Goal: Find specific page/section: Find specific page/section

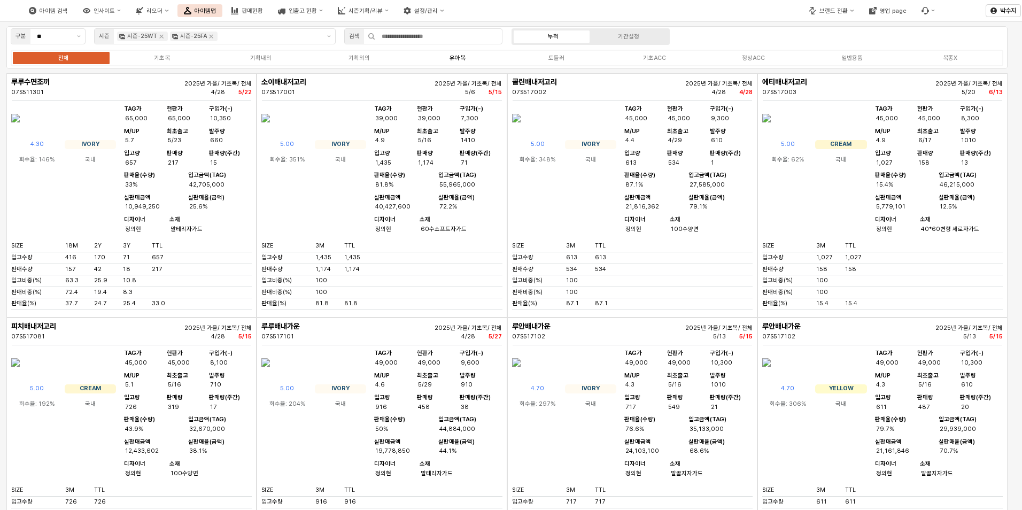
click at [457, 55] on div "유아복" at bounding box center [458, 58] width 16 height 7
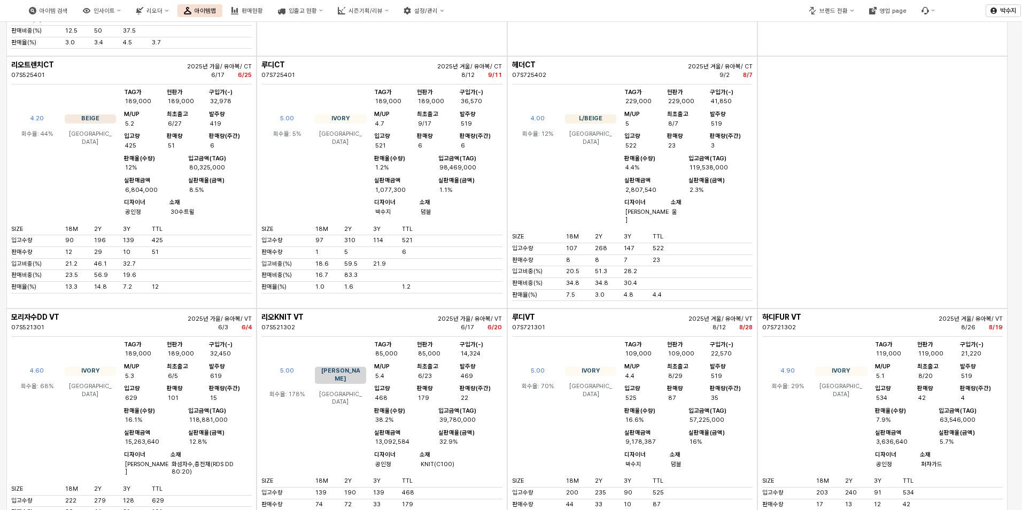
scroll to position [1764, 0]
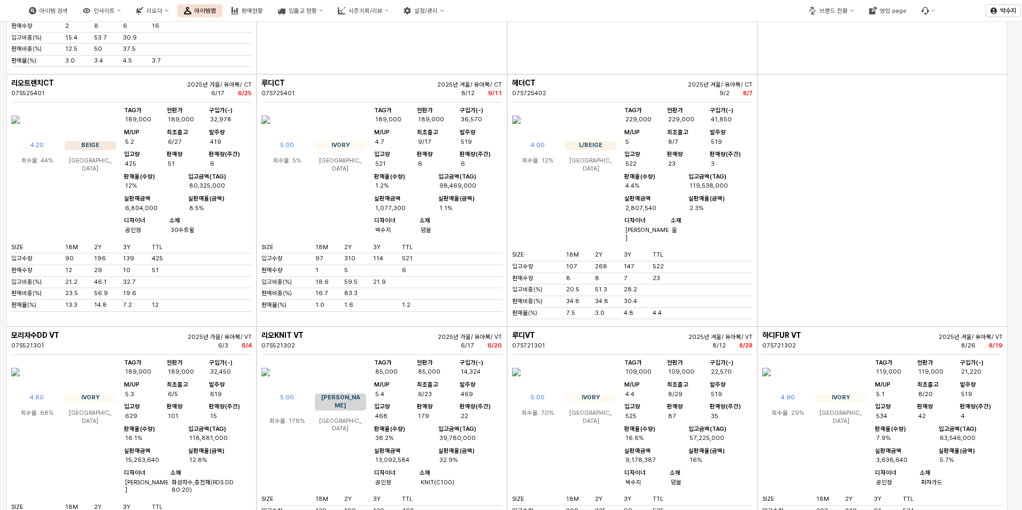
click at [20, 133] on img "App Frame" at bounding box center [15, 120] width 9 height 26
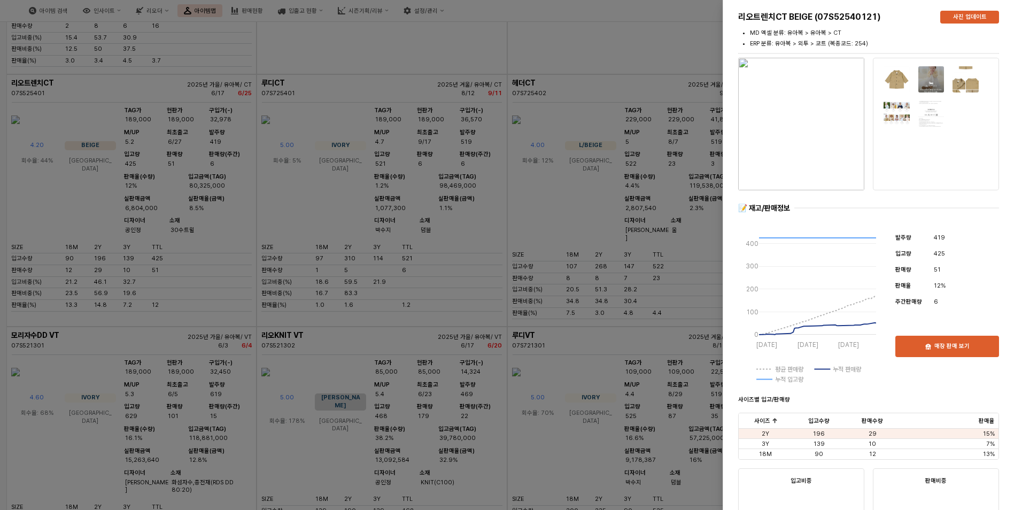
click at [815, 145] on img "button" at bounding box center [801, 124] width 126 height 133
click at [390, 92] on div at bounding box center [511, 255] width 1022 height 510
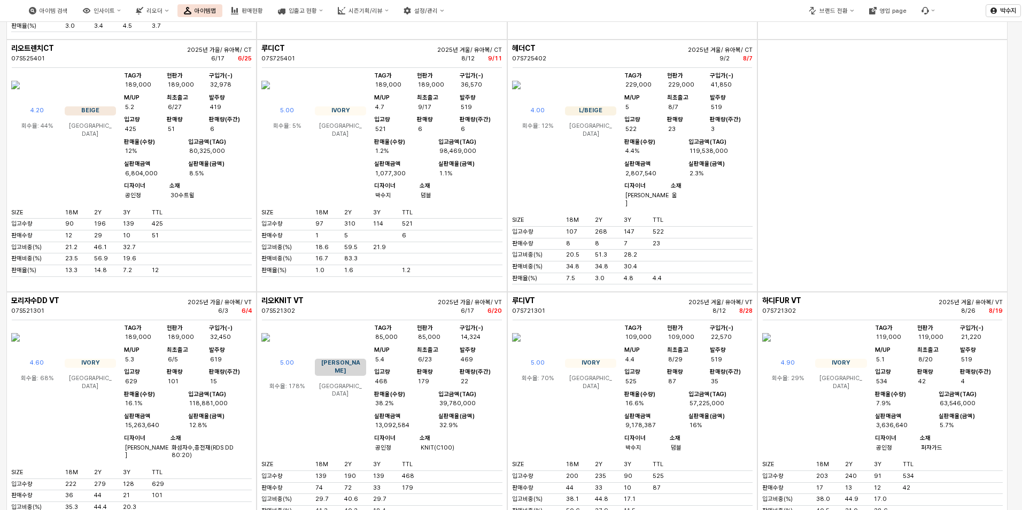
scroll to position [1818, 0]
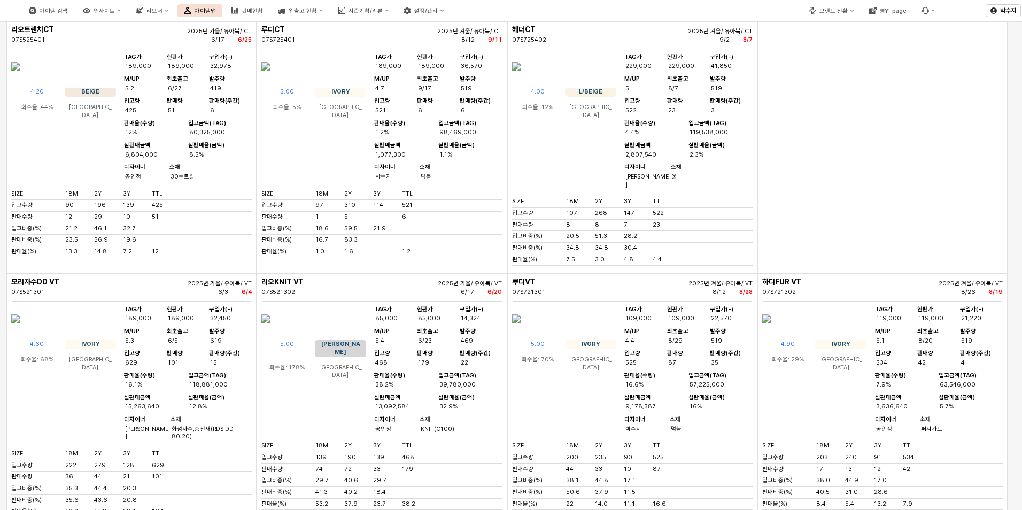
click at [270, 79] on img "App Frame" at bounding box center [265, 66] width 9 height 26
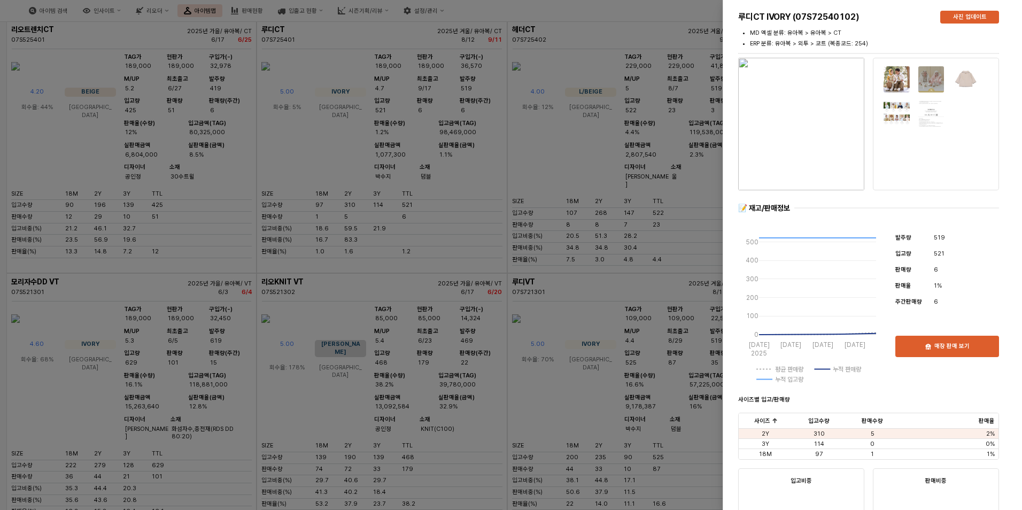
click at [838, 129] on img "button" at bounding box center [801, 124] width 126 height 133
click at [517, 134] on div at bounding box center [511, 255] width 1022 height 510
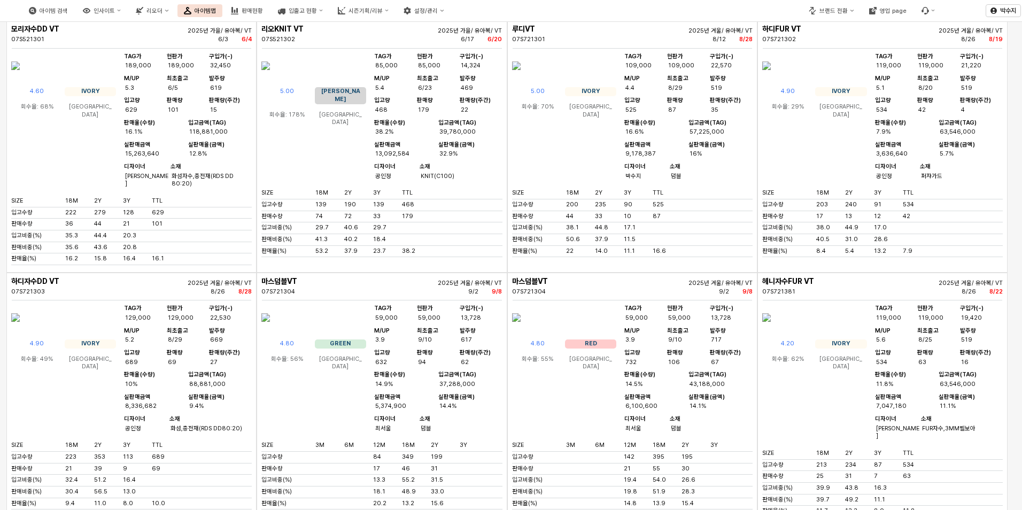
scroll to position [2085, 0]
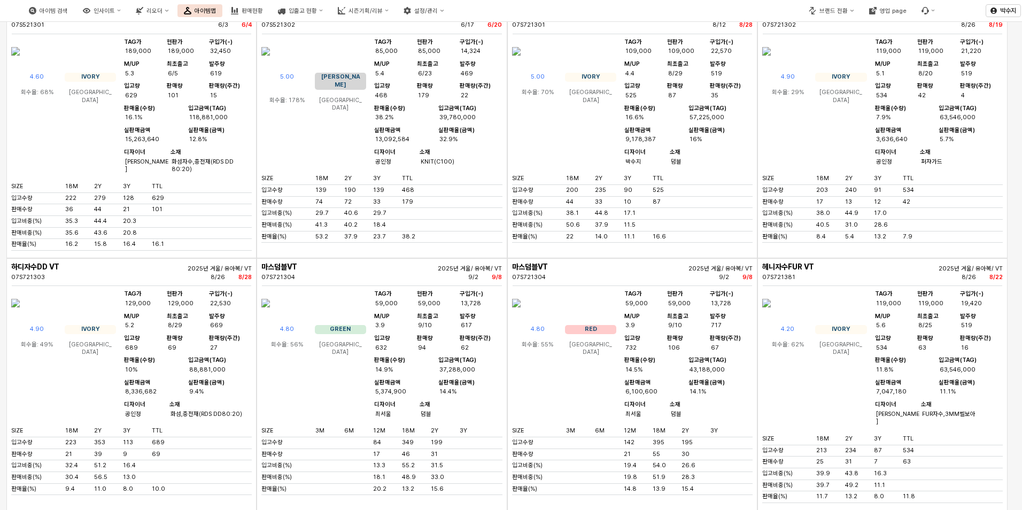
click at [521, 64] on img "App Frame" at bounding box center [516, 51] width 9 height 26
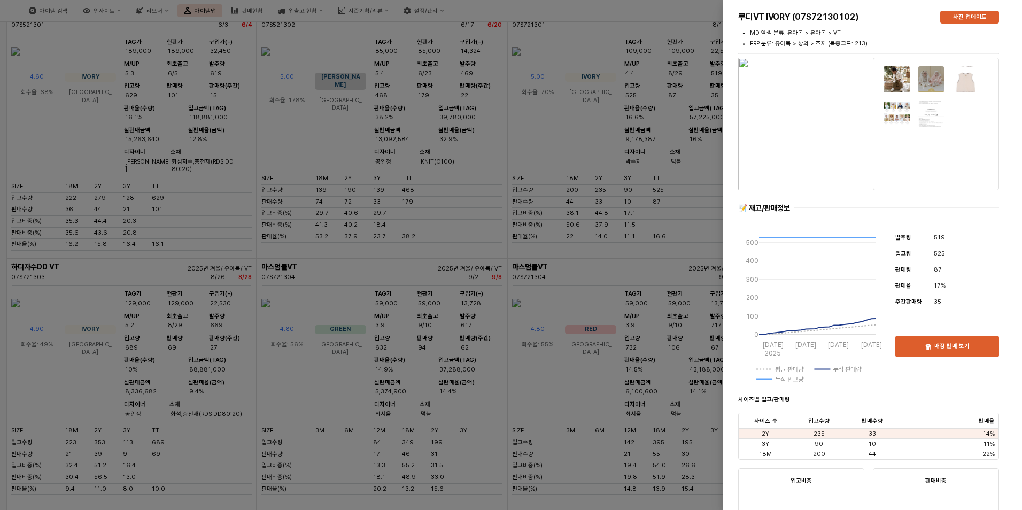
click at [686, 112] on div at bounding box center [511, 255] width 1022 height 510
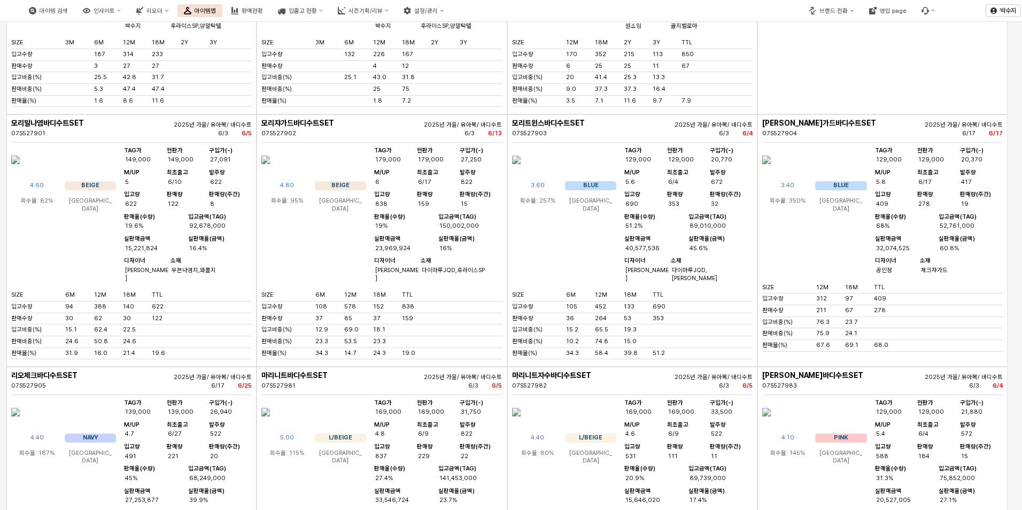
scroll to position [4758, 0]
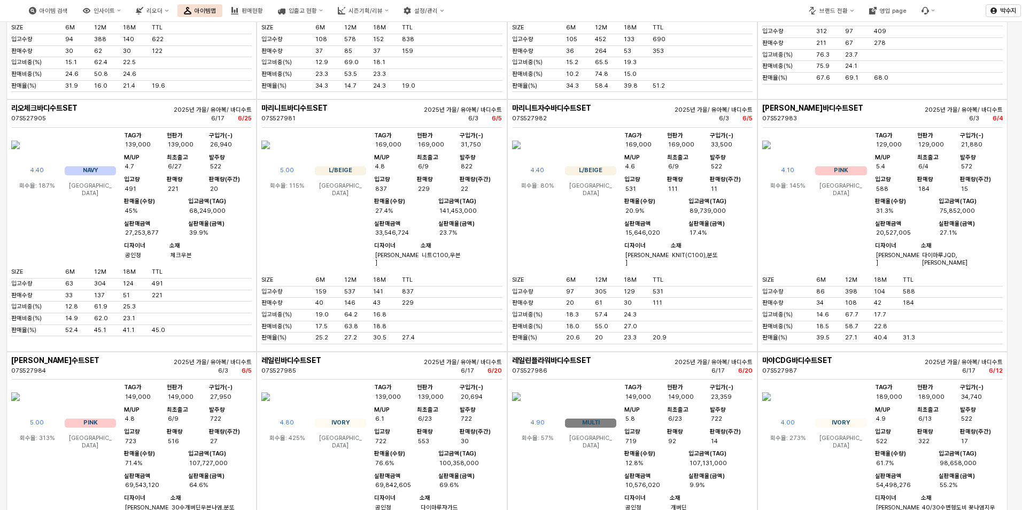
drag, startPoint x: 277, startPoint y: 287, endPoint x: 222, endPoint y: 292, distance: 55.3
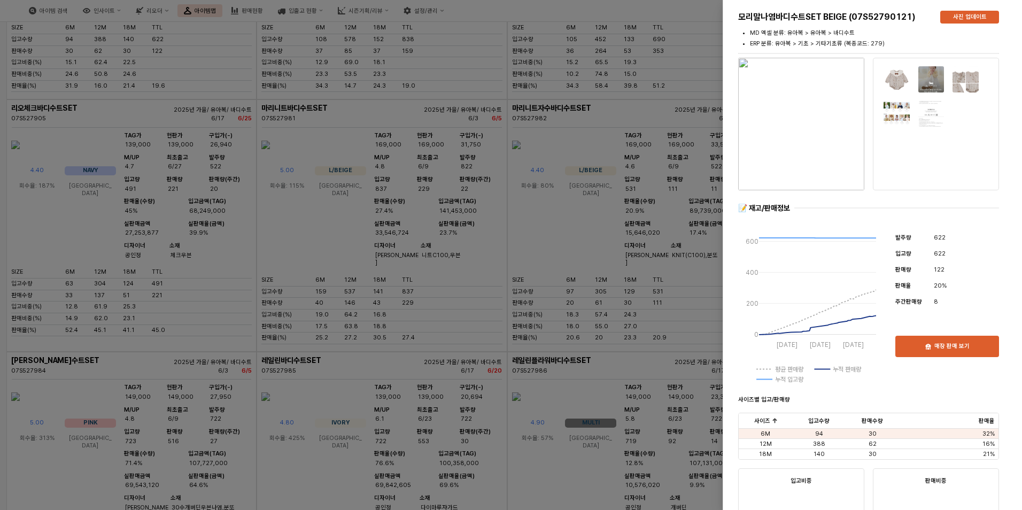
click at [604, 120] on div at bounding box center [511, 255] width 1022 height 510
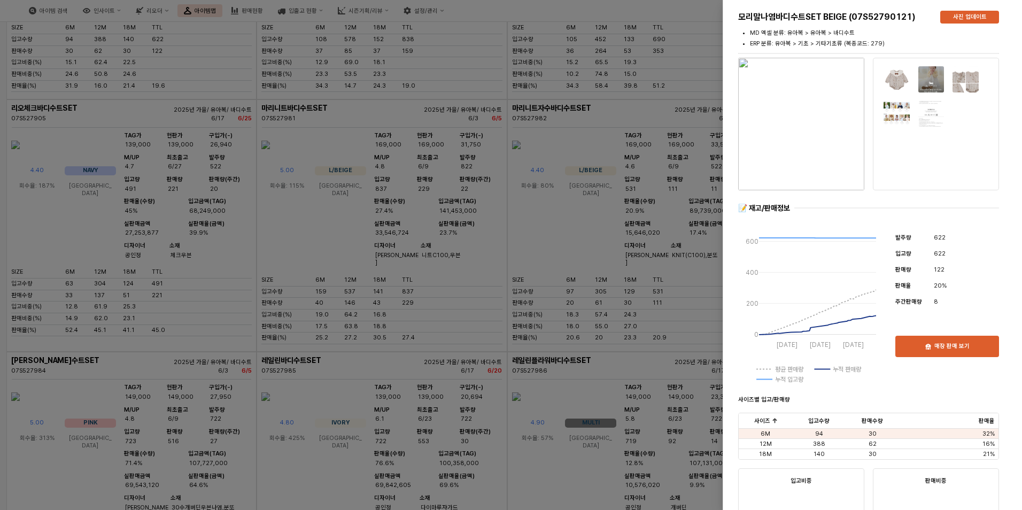
click at [834, 144] on img "button" at bounding box center [801, 124] width 126 height 133
click at [405, 184] on div at bounding box center [511, 255] width 1022 height 510
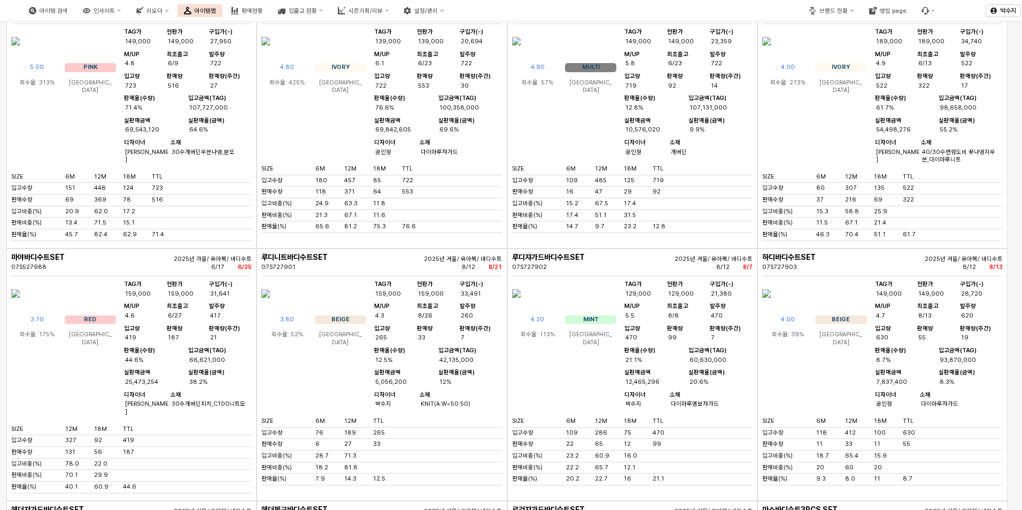
scroll to position [5133, 0]
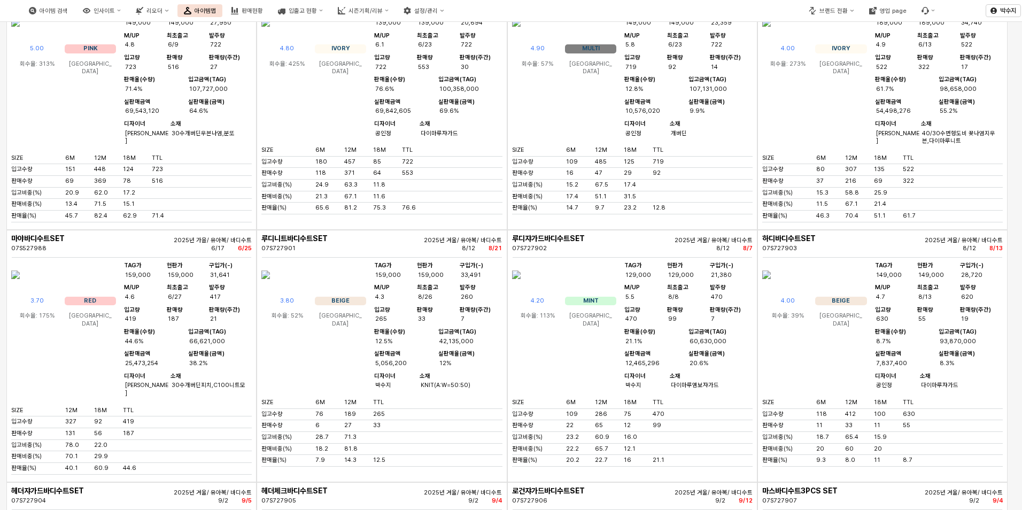
click at [20, 35] on img "App Frame" at bounding box center [15, 23] width 9 height 26
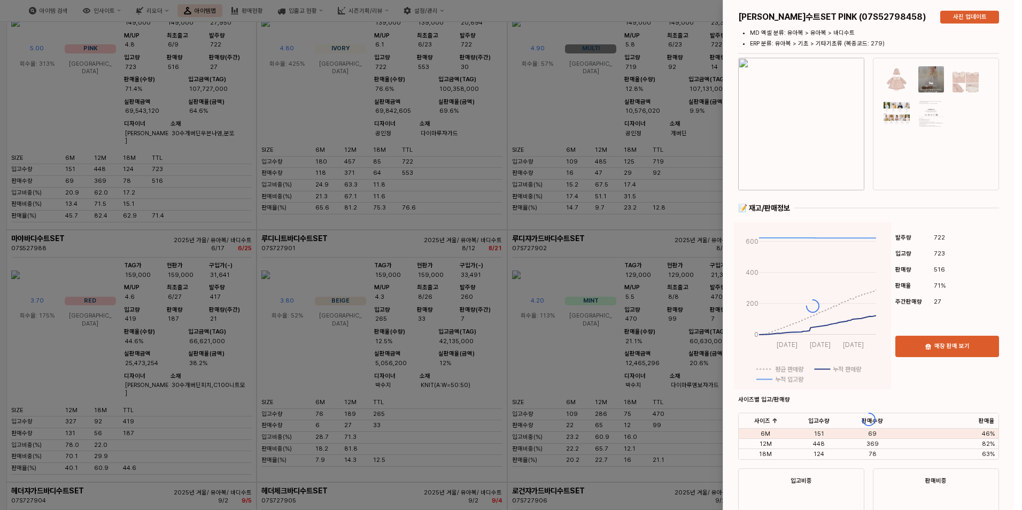
click at [788, 141] on div at bounding box center [868, 419] width 291 height 838
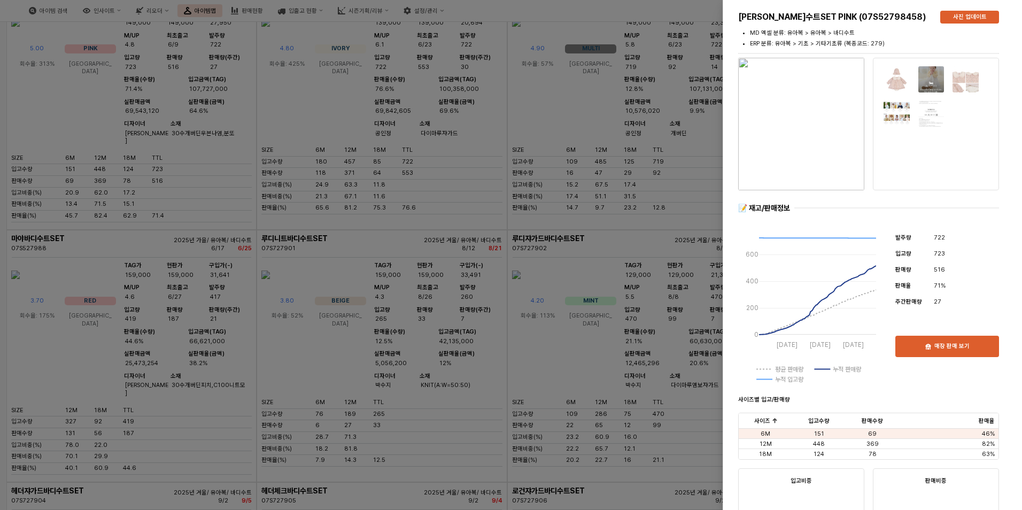
click at [788, 141] on img "button" at bounding box center [801, 124] width 126 height 133
drag, startPoint x: 359, startPoint y: 206, endPoint x: 352, endPoint y: 210, distance: 8.1
click at [360, 206] on div at bounding box center [511, 255] width 1022 height 510
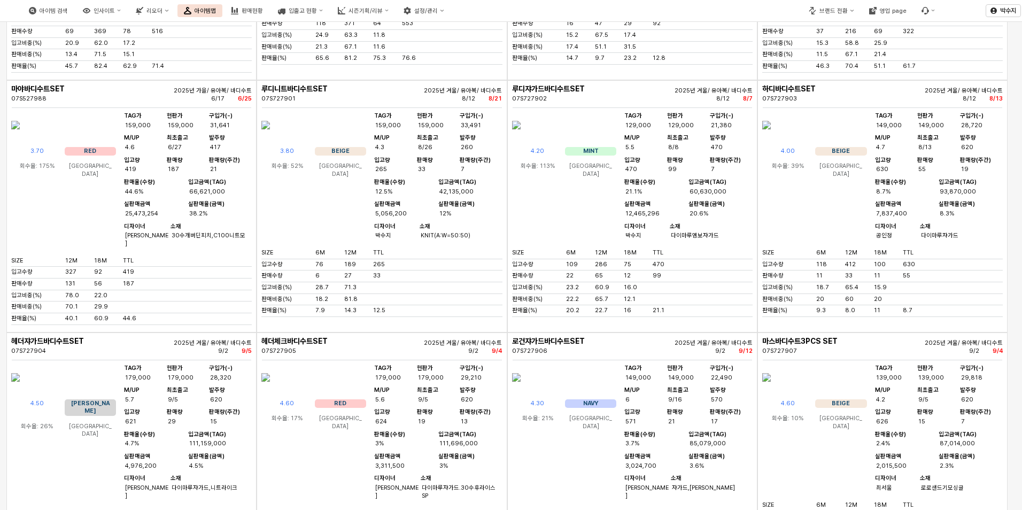
scroll to position [5347, 0]
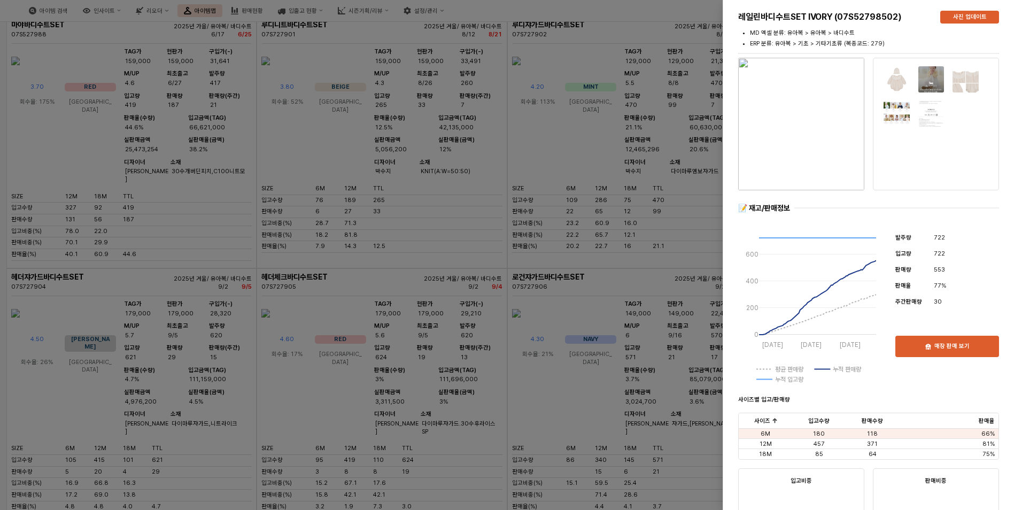
click at [805, 110] on img "button" at bounding box center [801, 124] width 126 height 133
click at [270, 213] on div at bounding box center [511, 255] width 1022 height 510
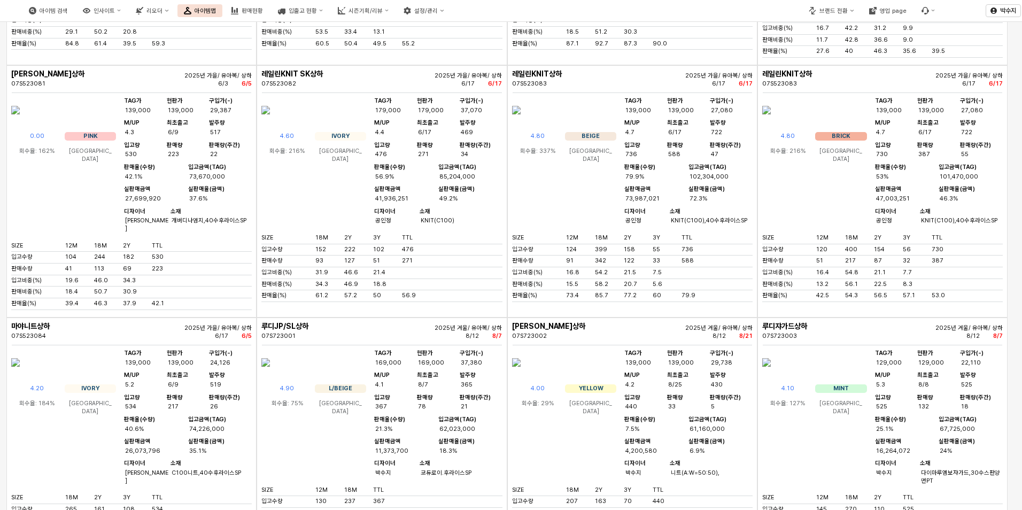
scroll to position [10105, 0]
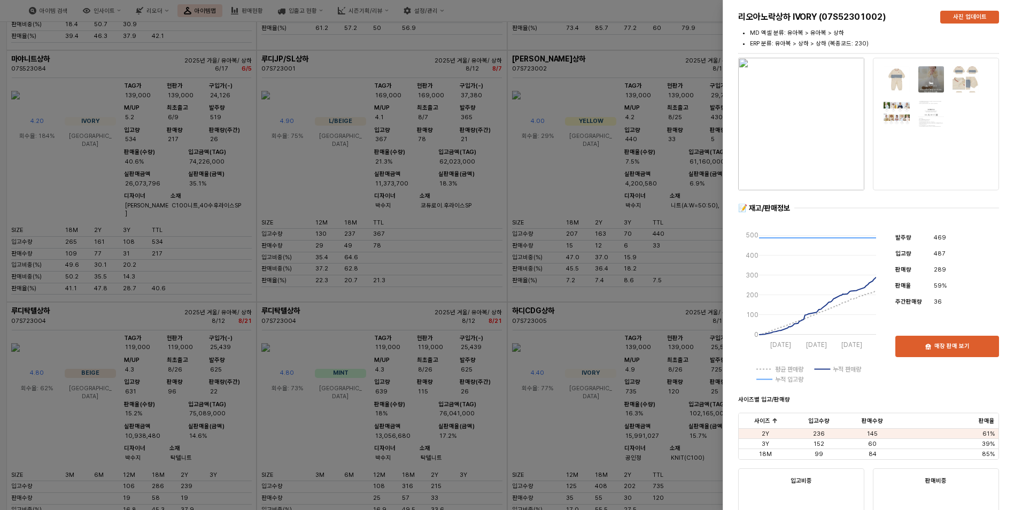
click at [790, 141] on img "button" at bounding box center [801, 124] width 126 height 133
click at [514, 305] on div at bounding box center [511, 255] width 1022 height 510
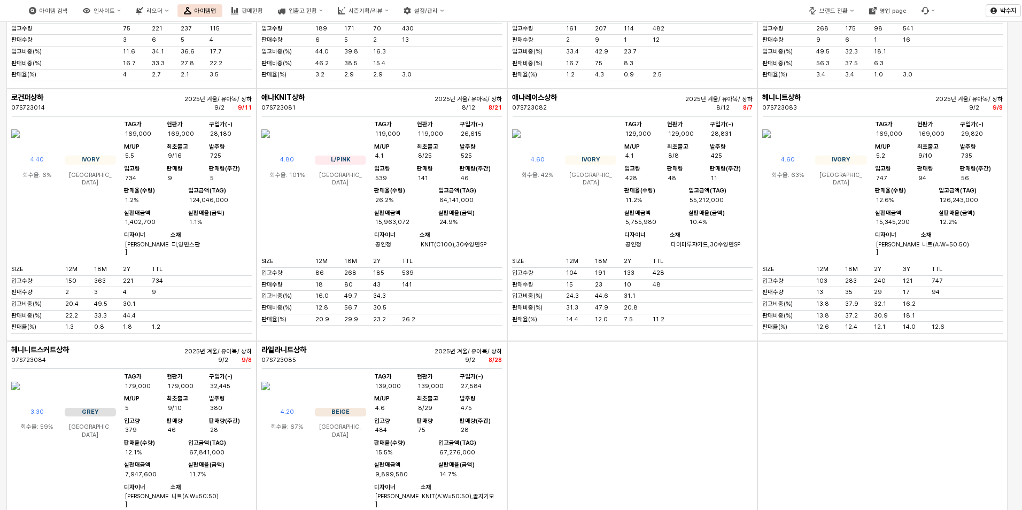
scroll to position [11014, 0]
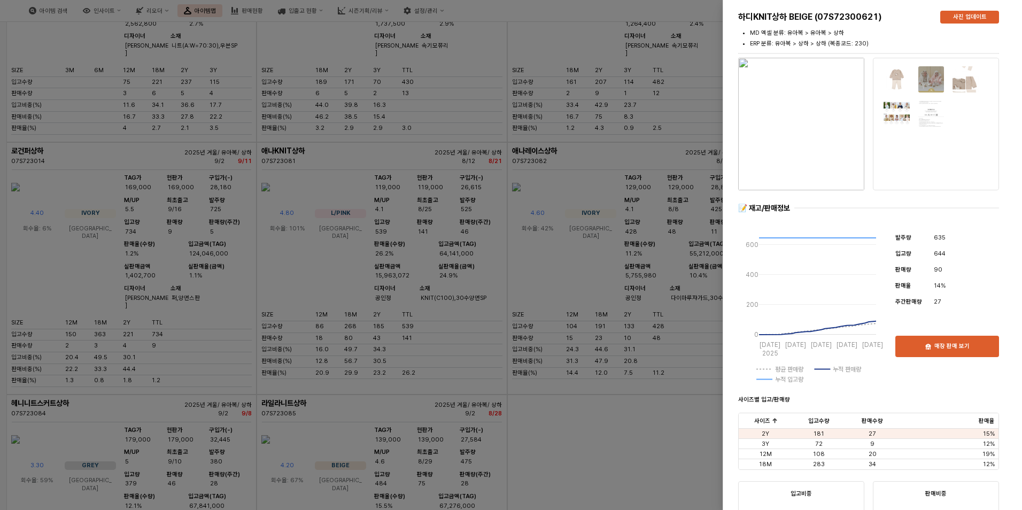
click at [799, 109] on img "button" at bounding box center [801, 124] width 126 height 133
click at [334, 161] on div at bounding box center [511, 255] width 1022 height 510
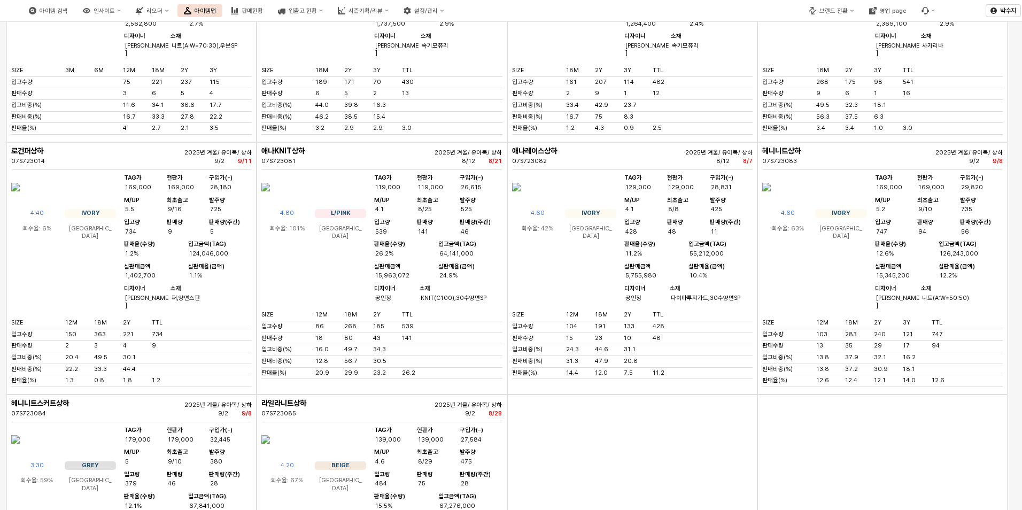
scroll to position [11067, 0]
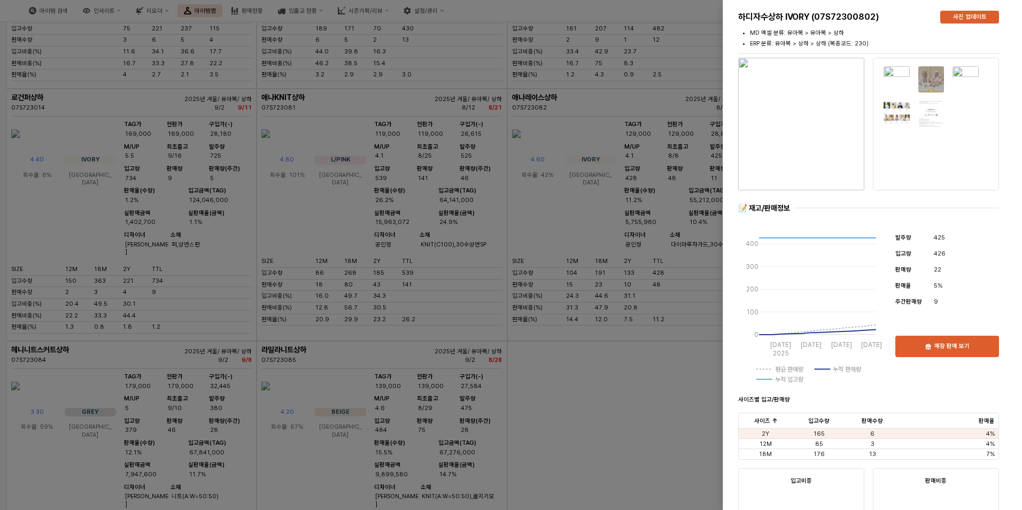
click at [803, 136] on img "button" at bounding box center [801, 124] width 126 height 133
click at [505, 192] on div at bounding box center [511, 255] width 1022 height 510
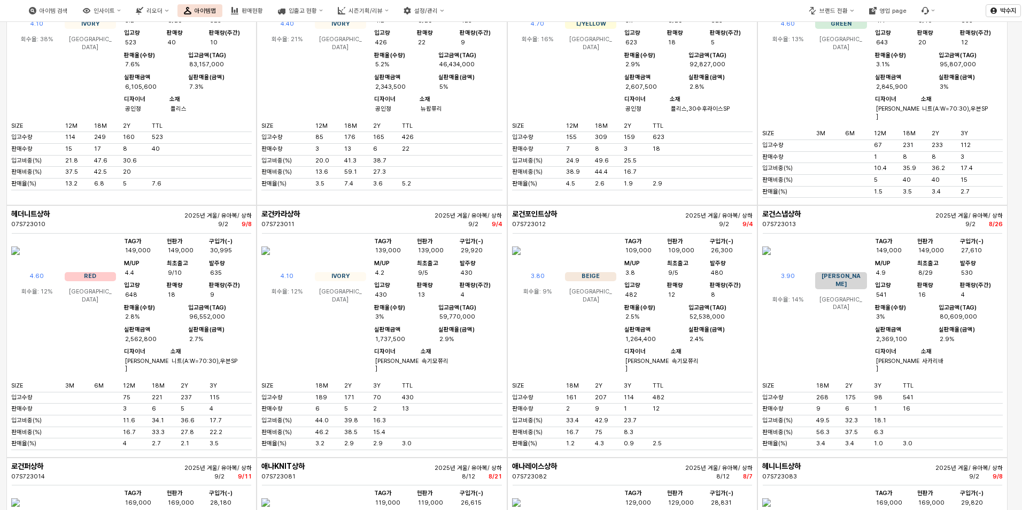
scroll to position [10693, 0]
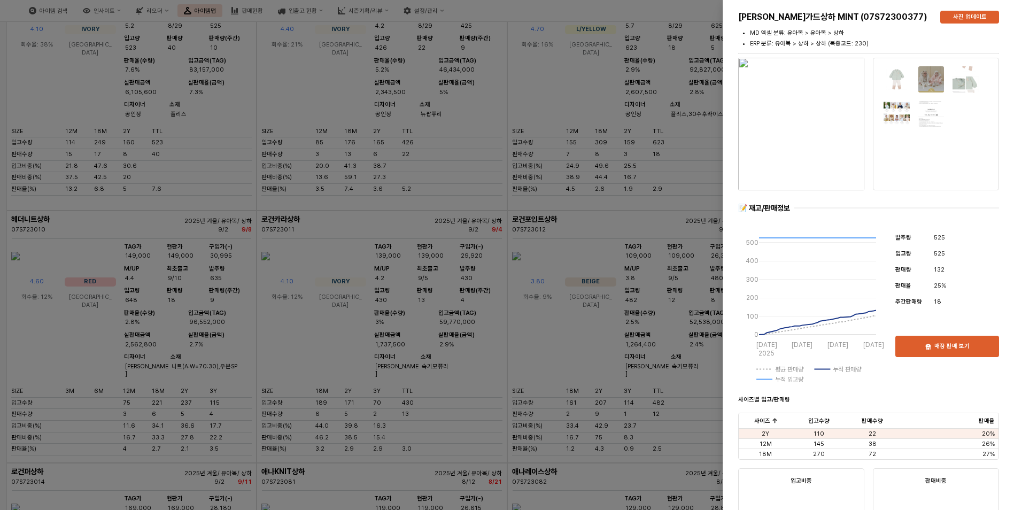
click at [793, 129] on img "button" at bounding box center [801, 124] width 126 height 133
click at [509, 233] on div at bounding box center [511, 255] width 1022 height 510
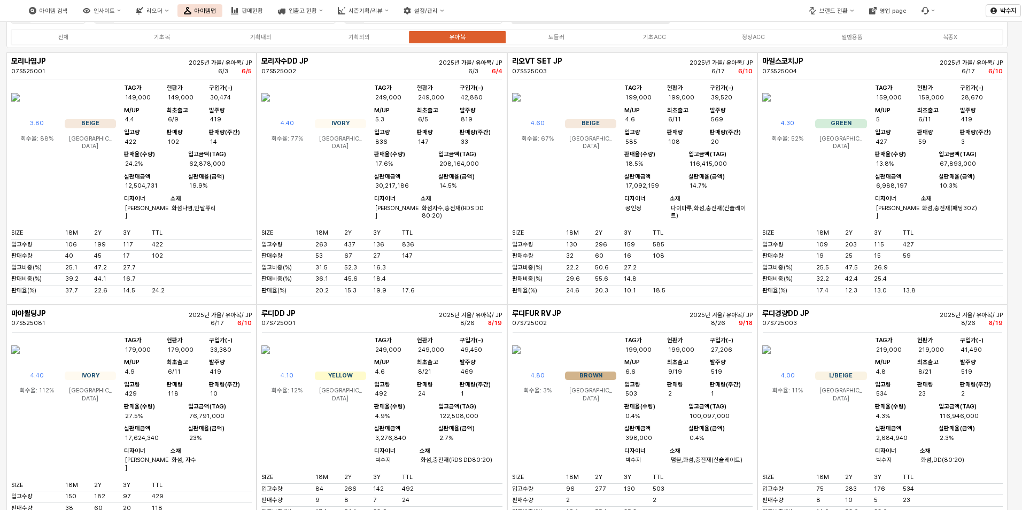
scroll to position [0, 0]
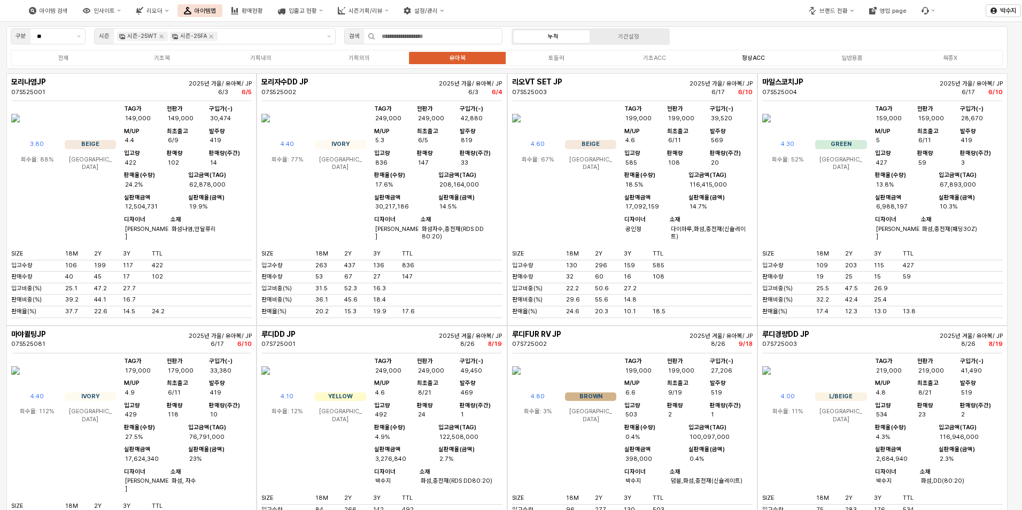
click at [751, 59] on div "정상ACC" at bounding box center [753, 58] width 23 height 7
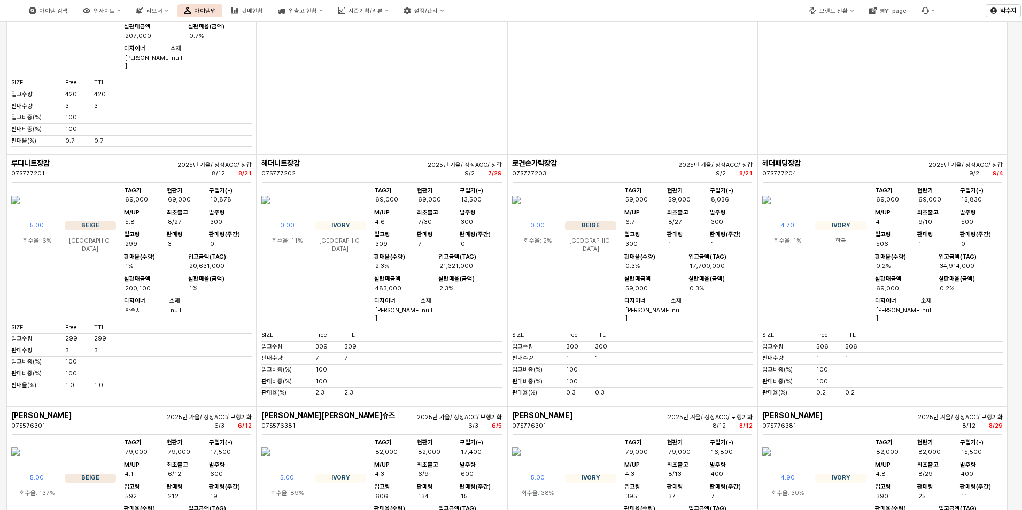
scroll to position [4491, 0]
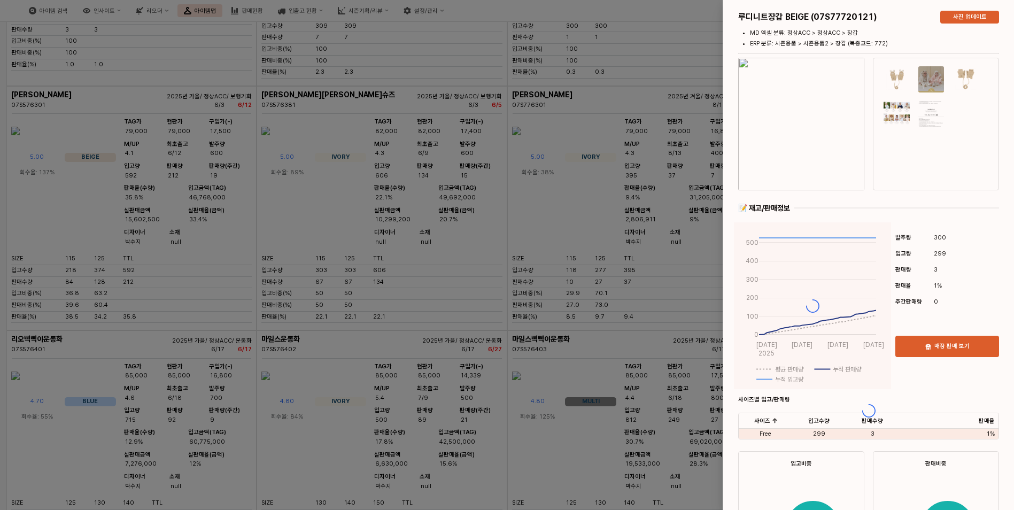
click at [822, 104] on img "button" at bounding box center [801, 124] width 126 height 133
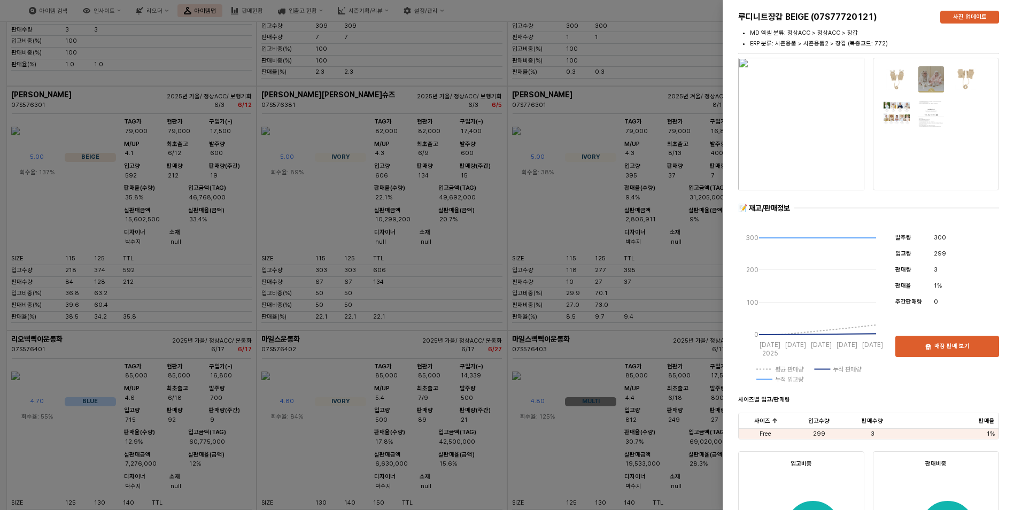
click at [235, 218] on div at bounding box center [511, 255] width 1022 height 510
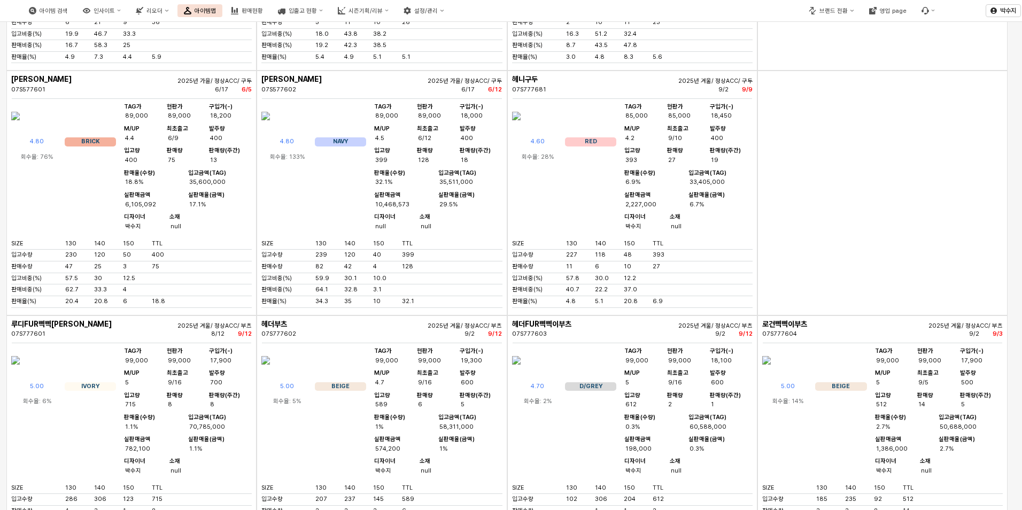
scroll to position [5293, 0]
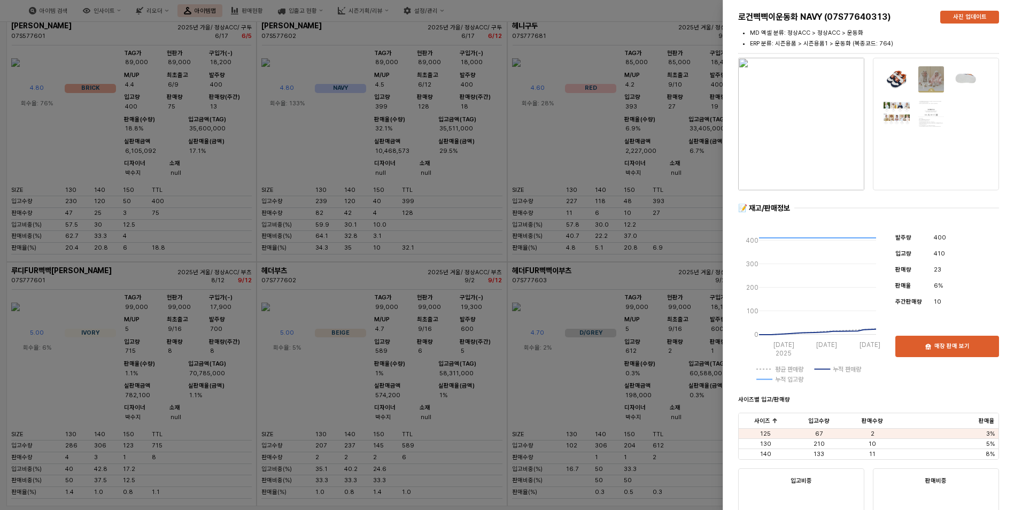
click at [818, 84] on img "button" at bounding box center [801, 124] width 126 height 133
click at [378, 231] on div at bounding box center [511, 255] width 1022 height 510
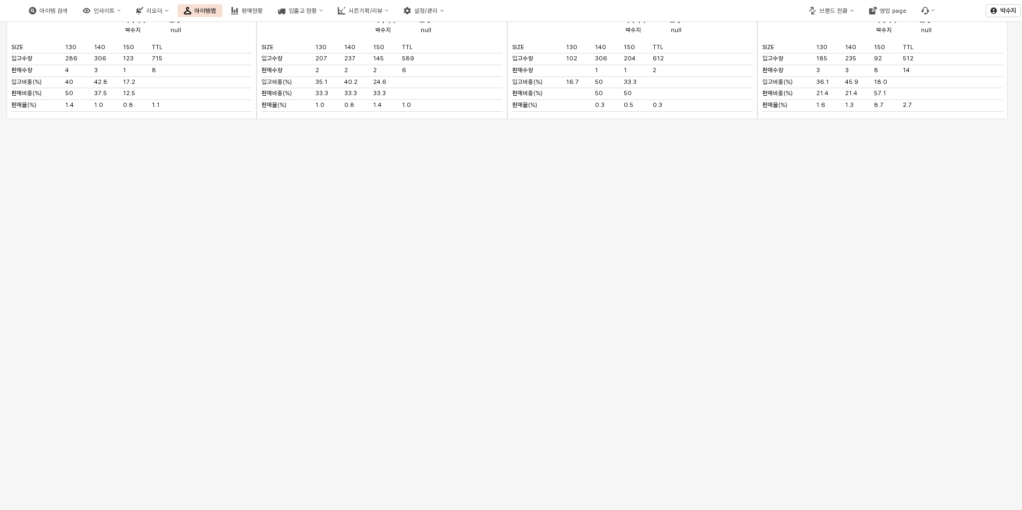
scroll to position [5737, 0]
